Goal: Find specific page/section: Find specific page/section

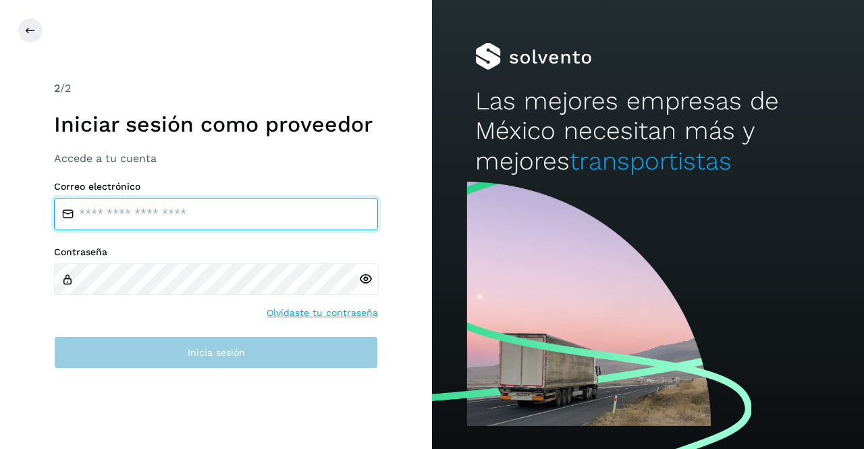
type input "**********"
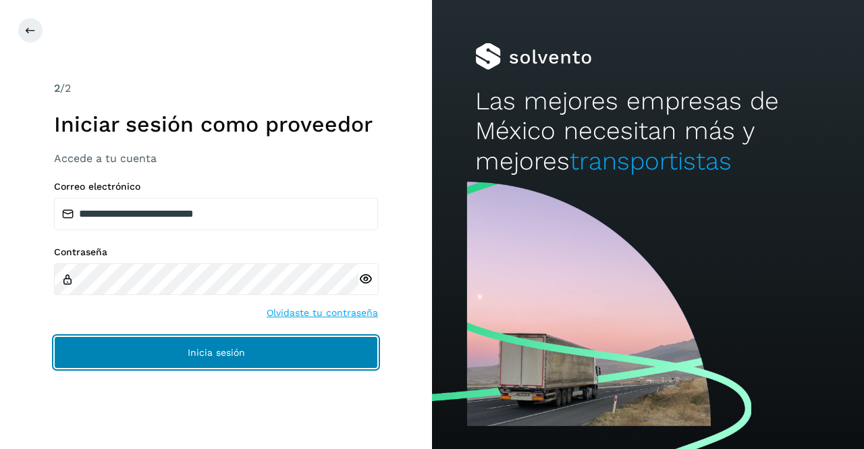
click at [209, 350] on span "Inicia sesión" at bounding box center [216, 352] width 57 height 9
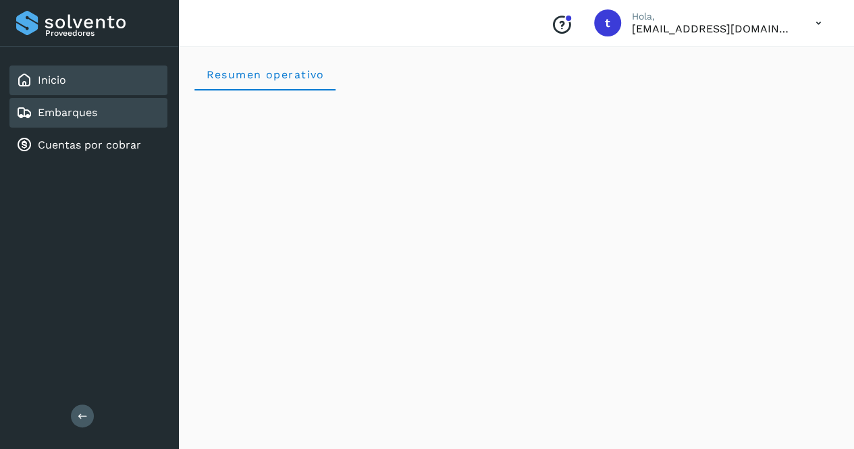
click at [88, 107] on link "Embarques" at bounding box center [67, 112] width 59 height 13
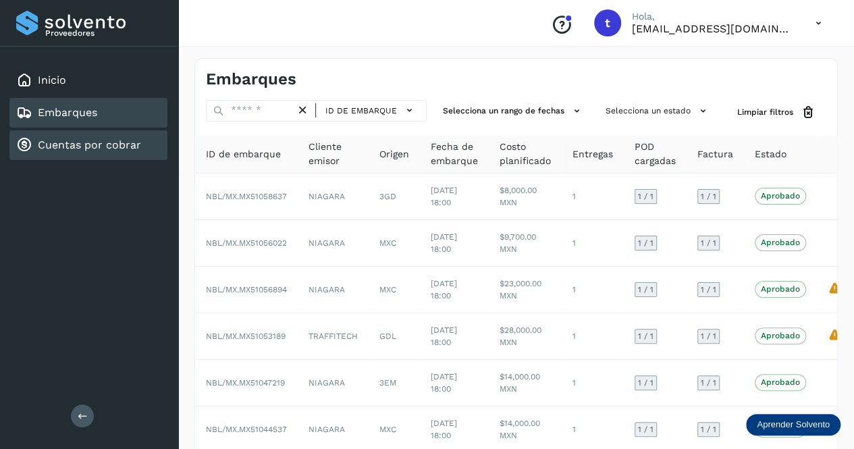
click at [98, 148] on link "Cuentas por cobrar" at bounding box center [89, 144] width 103 height 13
